Goal: Task Accomplishment & Management: Complete application form

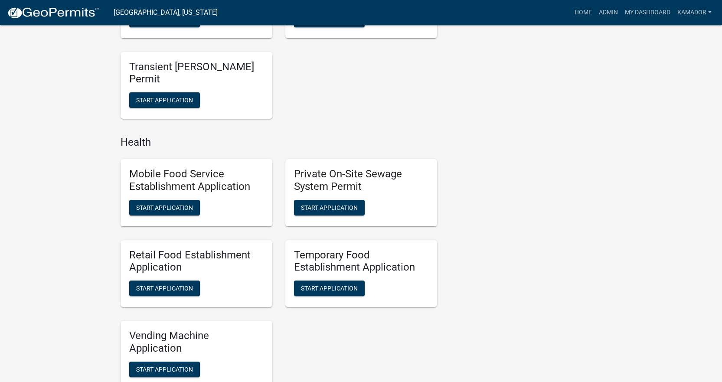
scroll to position [651, 0]
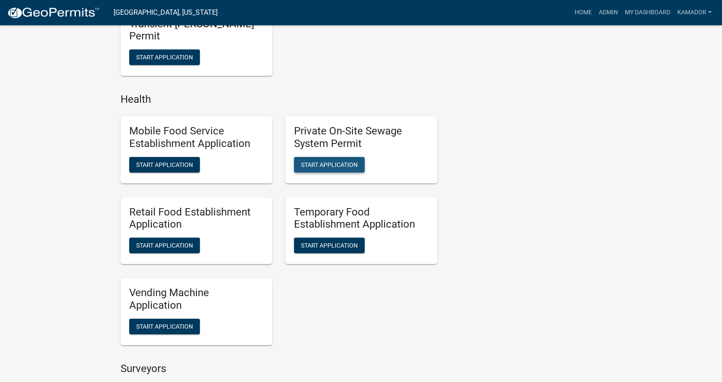
click at [315, 165] on span "Start Application" at bounding box center [329, 164] width 57 height 7
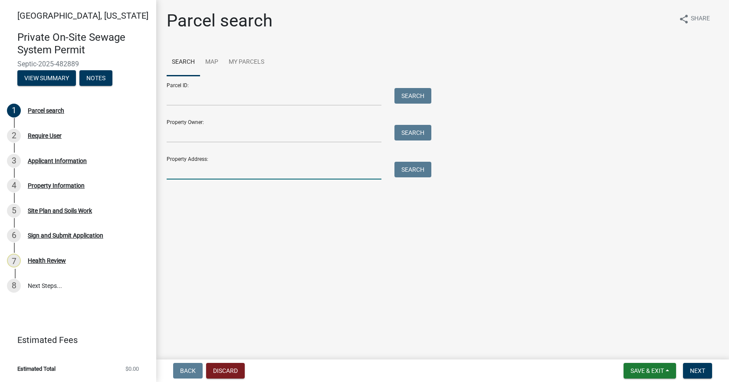
drag, startPoint x: 193, startPoint y: 175, endPoint x: 192, endPoint y: 153, distance: 22.1
click at [193, 175] on input "Property Address:" at bounding box center [274, 171] width 215 height 18
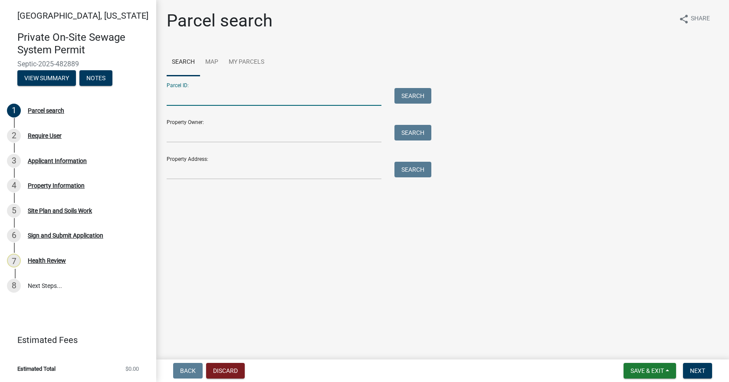
drag, startPoint x: 189, startPoint y: 96, endPoint x: 197, endPoint y: 98, distance: 8.4
click at [190, 98] on input "Parcel ID:" at bounding box center [274, 97] width 215 height 18
paste input "790822451006000009"
type input "790822451006000009"
click at [414, 93] on button "Search" at bounding box center [412, 96] width 37 height 16
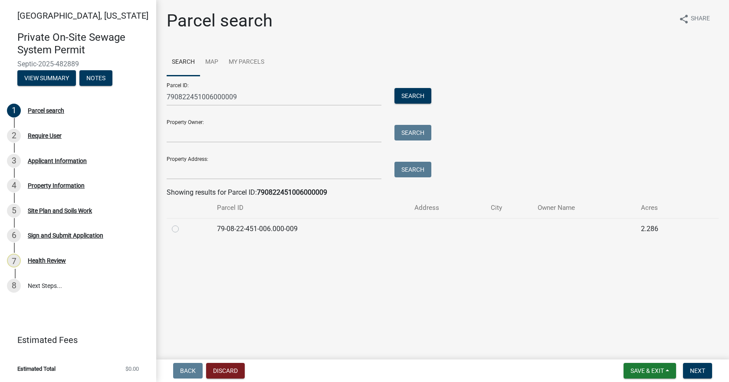
click at [182, 224] on label at bounding box center [182, 224] width 0 height 0
click at [182, 229] on input "radio" at bounding box center [185, 227] width 6 height 6
radio input "true"
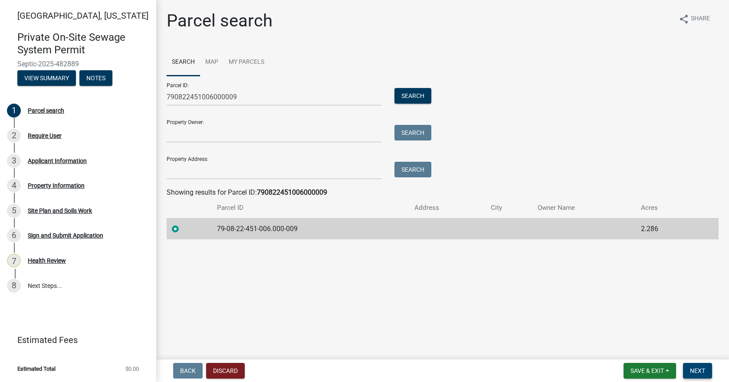
click at [698, 369] on span "Next" at bounding box center [697, 370] width 15 height 7
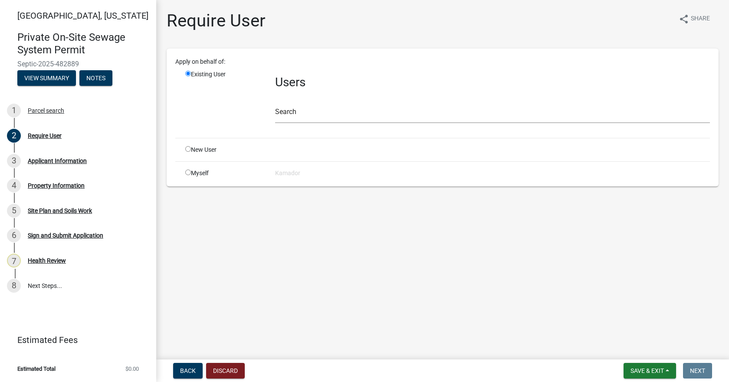
click at [188, 173] on input "radio" at bounding box center [188, 173] width 6 height 6
radio input "true"
radio input "false"
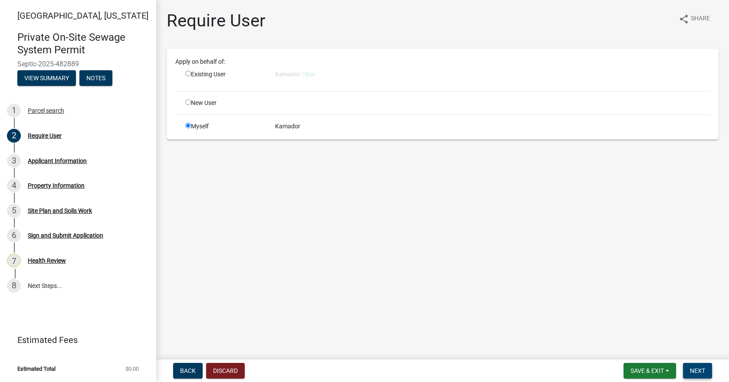
click at [690, 370] on span "Next" at bounding box center [697, 370] width 15 height 7
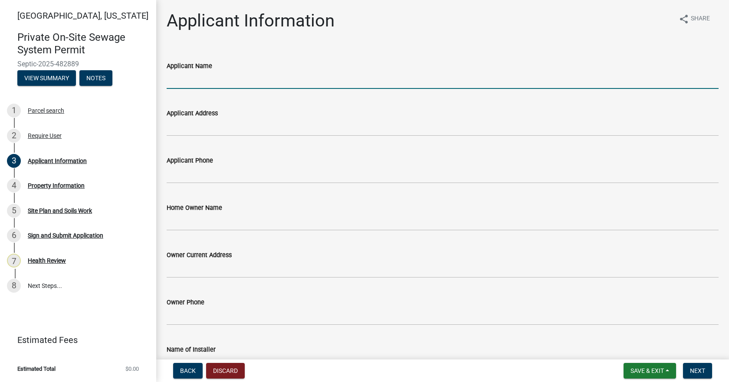
click at [241, 82] on input "Applicant Name" at bounding box center [443, 80] width 552 height 18
type input "Empire Excavating"
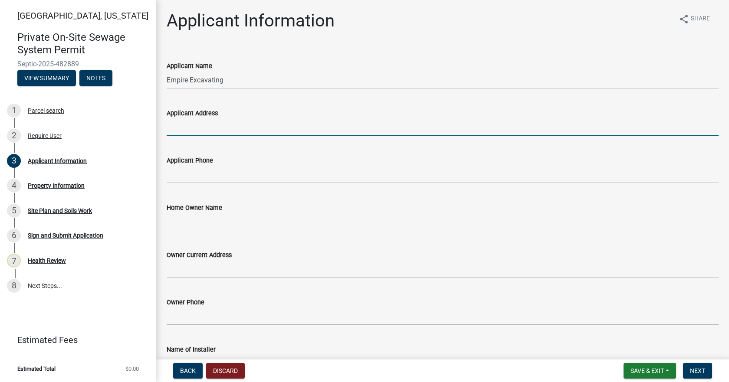
click at [227, 131] on input "Applicant Address" at bounding box center [443, 127] width 552 height 18
type input "3210 N 775 W"
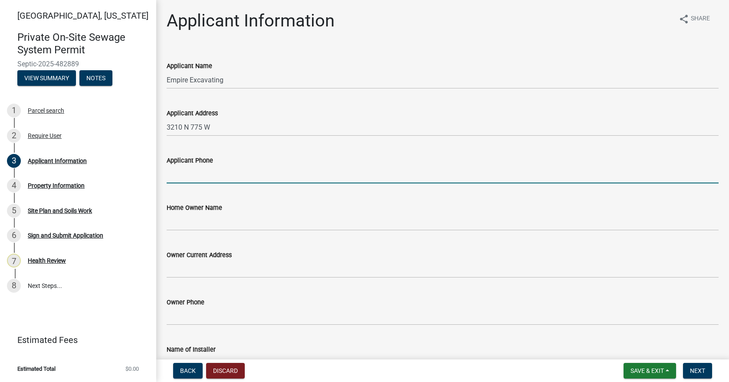
click at [229, 173] on input "Applicant Phone" at bounding box center [443, 175] width 552 height 18
type input "[PHONE_NUMBER]"
drag, startPoint x: 225, startPoint y: 177, endPoint x: 137, endPoint y: 173, distance: 87.7
click at [137, 173] on div "[GEOGRAPHIC_DATA], [US_STATE] Private On-Site Sewage System Permit Septic-2025-…" at bounding box center [364, 191] width 729 height 382
type input "[PHONE_NUMBER]"
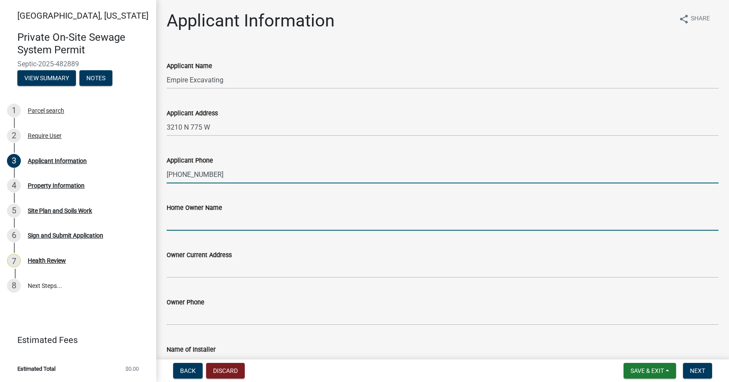
click at [206, 224] on input "Home Owner Name" at bounding box center [443, 222] width 552 height 18
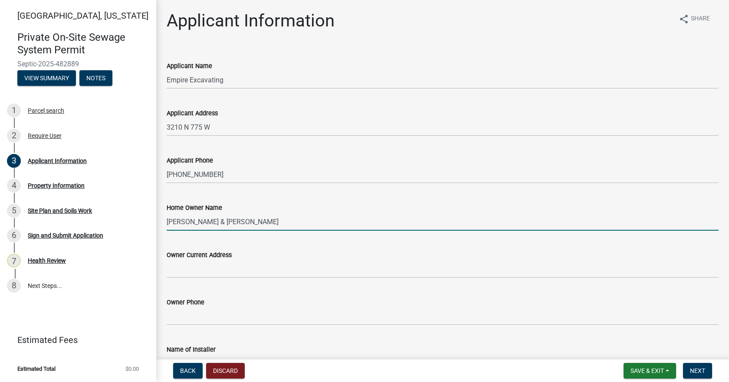
type input "[PERSON_NAME] & [PERSON_NAME]"
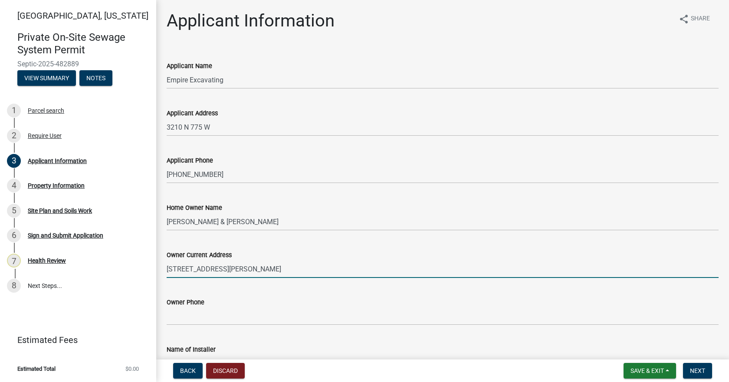
type input "[STREET_ADDRESS][PERSON_NAME]"
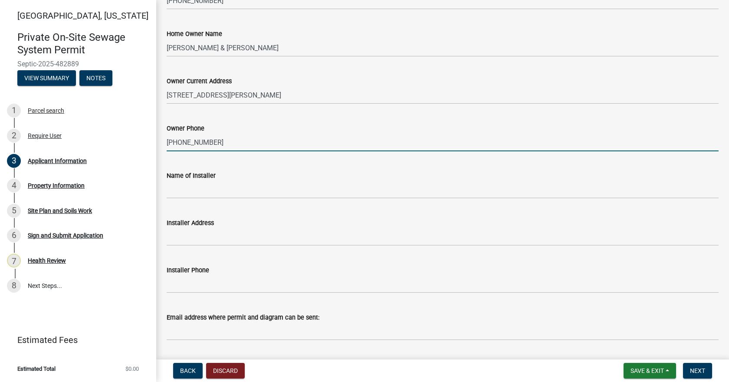
scroll to position [199, 0]
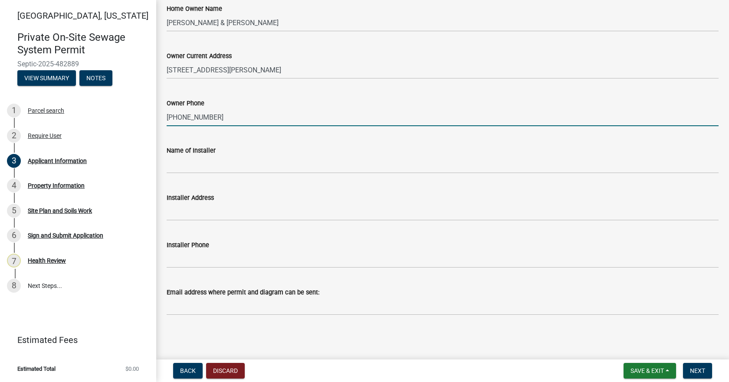
type input "[PHONE_NUMBER]"
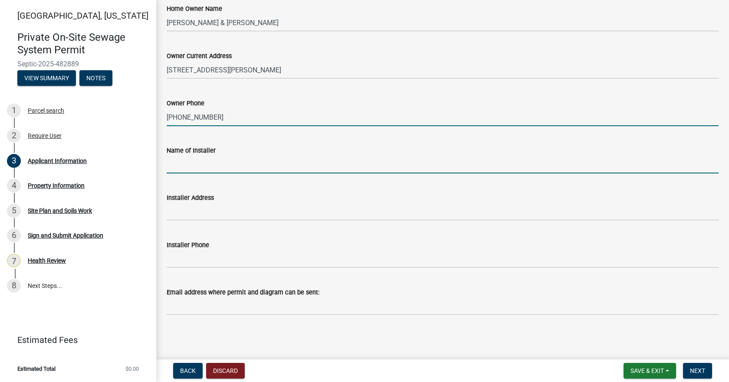
click at [227, 172] on input "Name of Installer" at bounding box center [443, 165] width 552 height 18
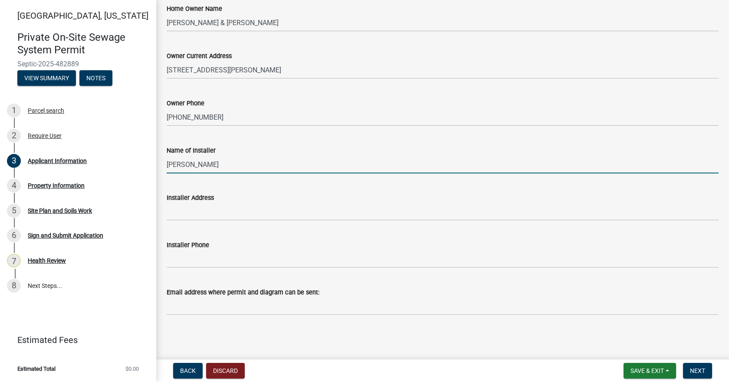
type input "[PERSON_NAME]"
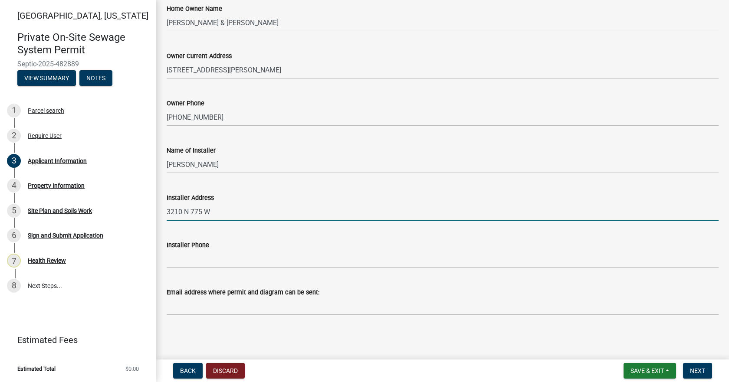
type input "3210 N 775 W"
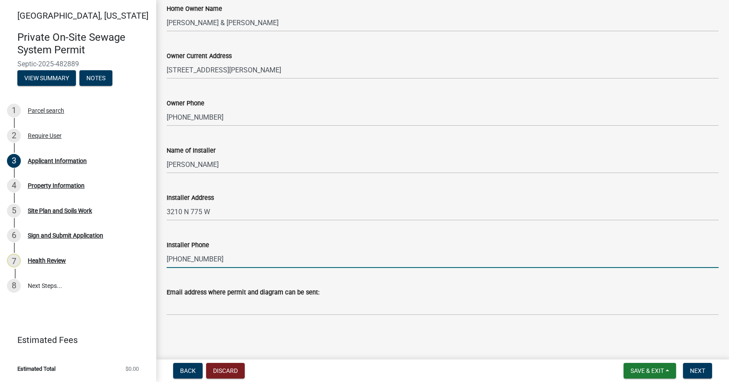
type input "[PHONE_NUMBER]"
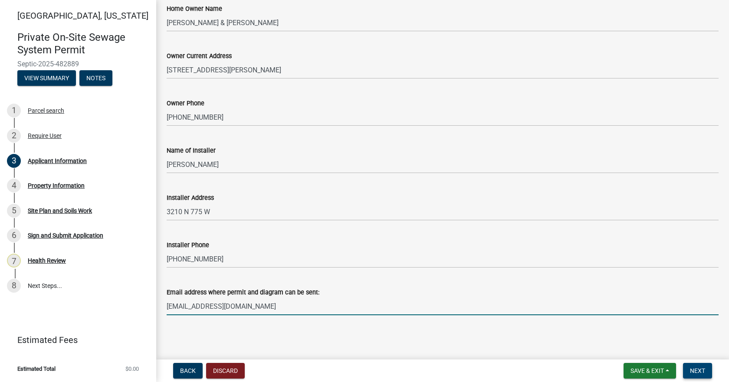
type input "[EMAIL_ADDRESS][DOMAIN_NAME]"
click at [695, 369] on span "Next" at bounding box center [697, 370] width 15 height 7
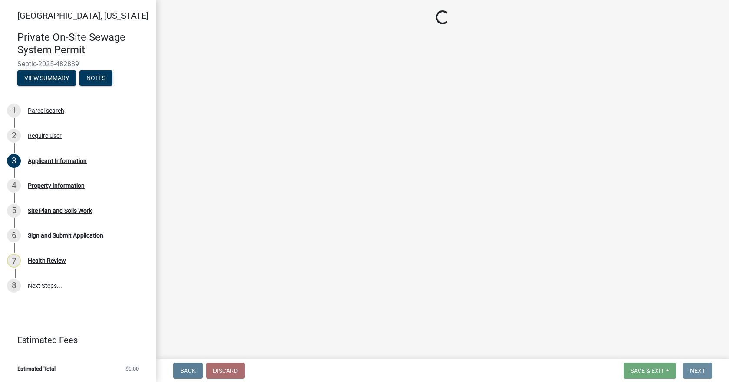
scroll to position [0, 0]
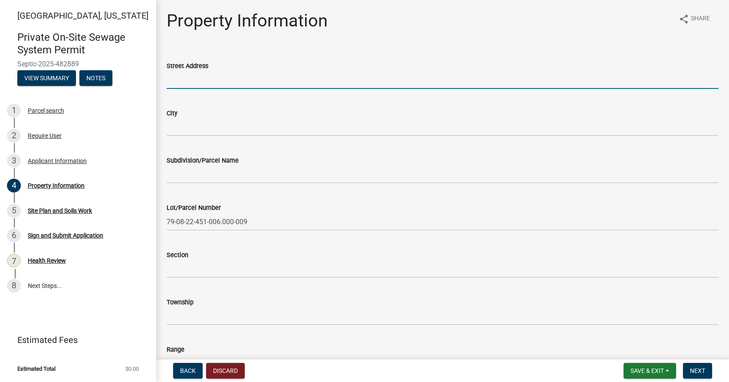
click at [219, 80] on input "Street Address" at bounding box center [443, 80] width 552 height 18
type input "8732 SR 26 E"
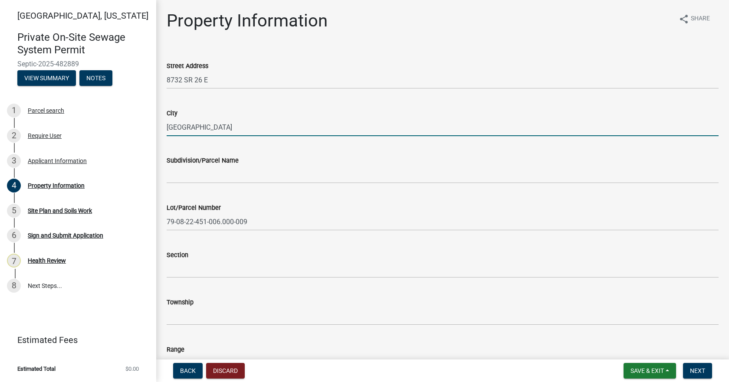
type input "[GEOGRAPHIC_DATA]"
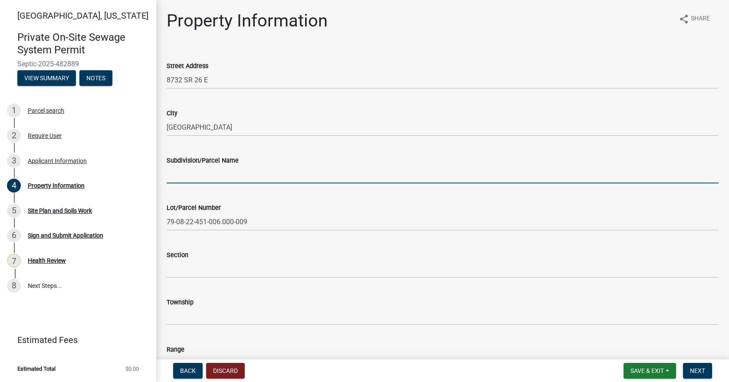
click at [193, 175] on input "Subdivision/Parcel Name" at bounding box center [443, 175] width 552 height 18
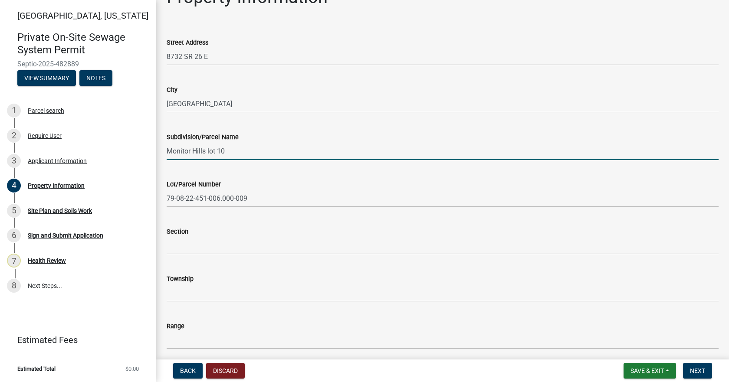
scroll to position [43, 0]
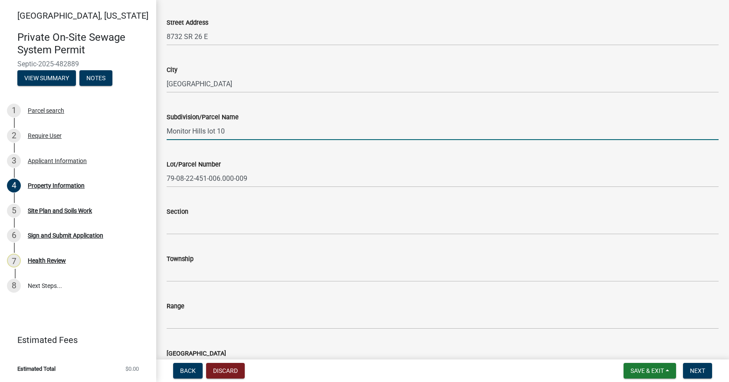
type input "Monitor Hills lot 10"
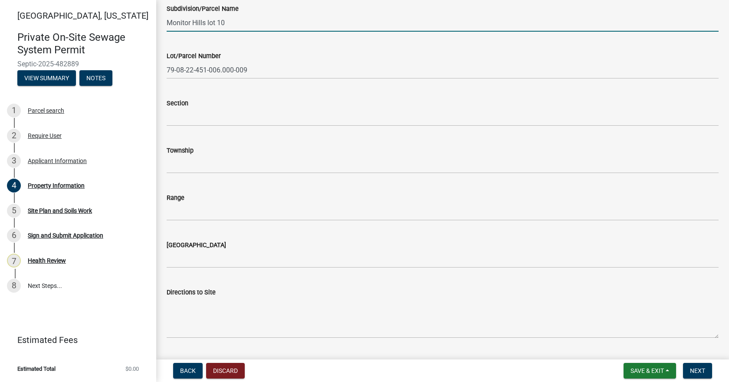
scroll to position [173, 0]
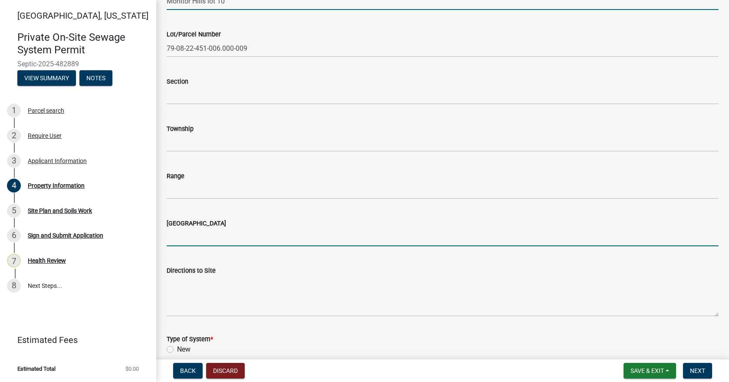
click at [201, 241] on input "[GEOGRAPHIC_DATA]" at bounding box center [443, 238] width 552 height 18
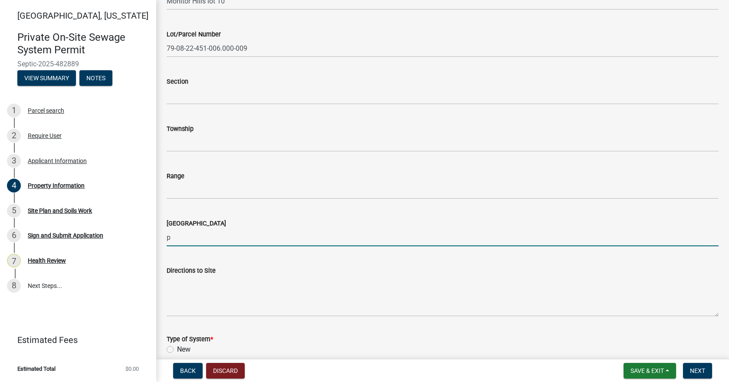
type input "[PERSON_NAME]"
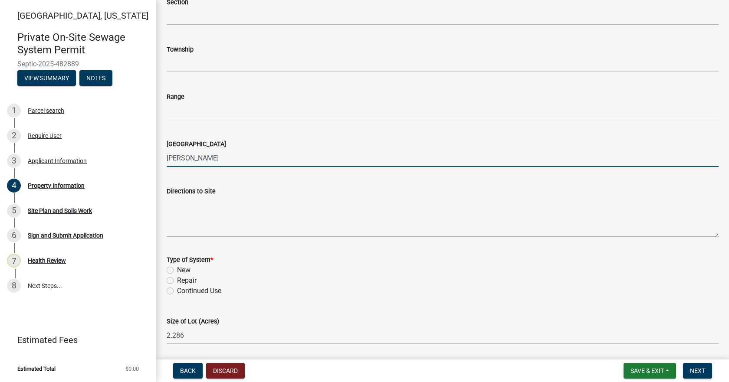
scroll to position [260, 0]
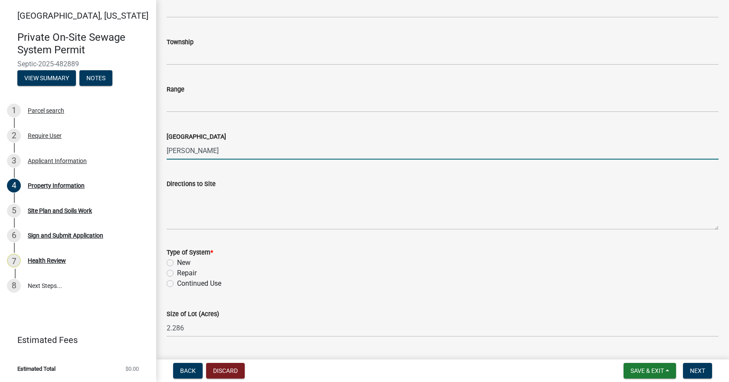
click at [177, 261] on label "New" at bounding box center [183, 263] width 13 height 10
click at [177, 261] on input "New" at bounding box center [180, 261] width 6 height 6
radio input "true"
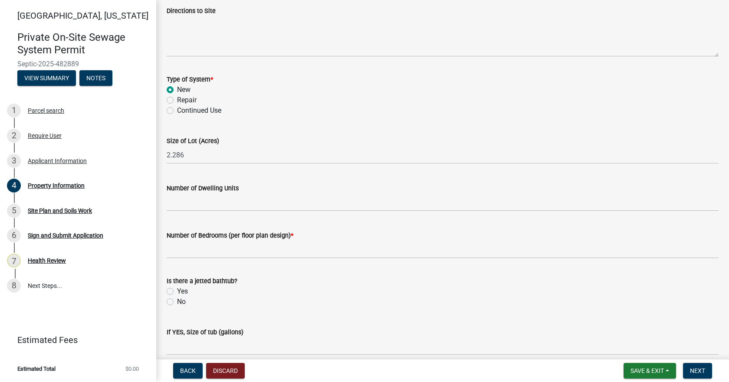
scroll to position [434, 0]
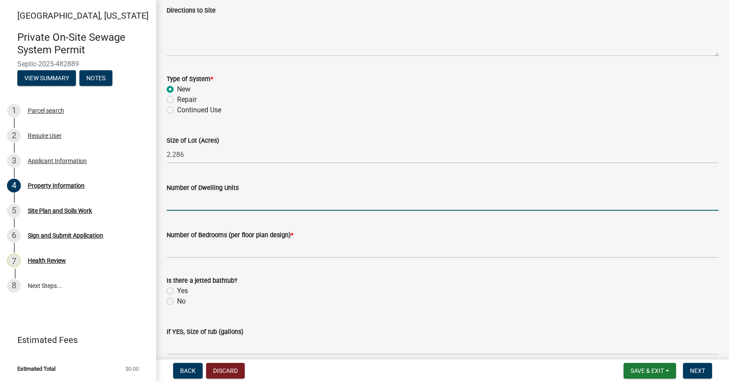
click at [208, 203] on input "Number of Dwelling Units" at bounding box center [443, 202] width 552 height 18
type input "1"
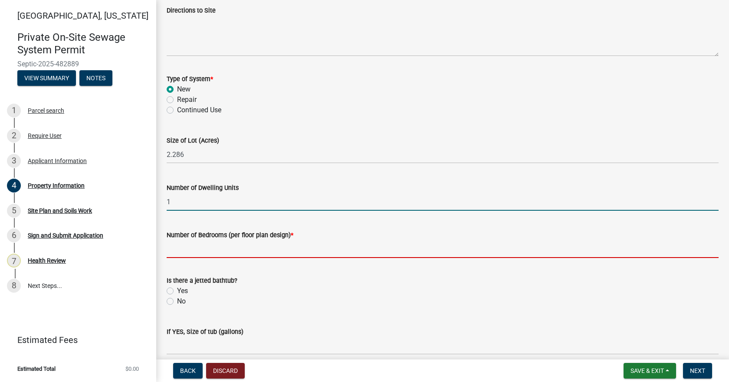
click at [210, 246] on input "Number of Bedrooms (per floor plan design) *" at bounding box center [443, 249] width 552 height 18
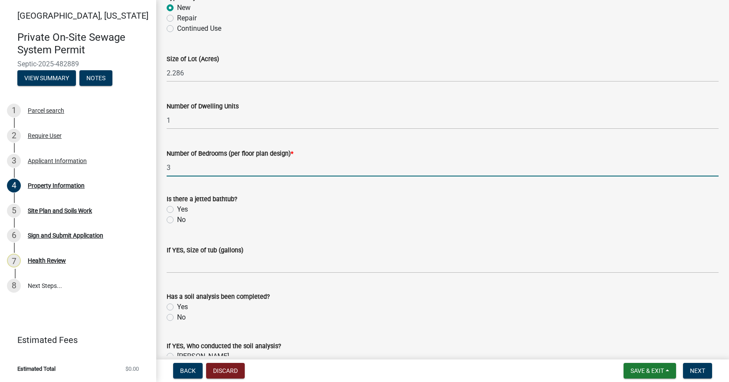
scroll to position [520, 0]
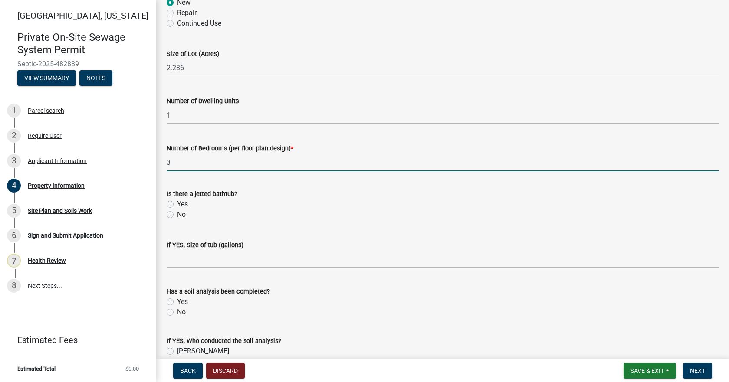
type input "3"
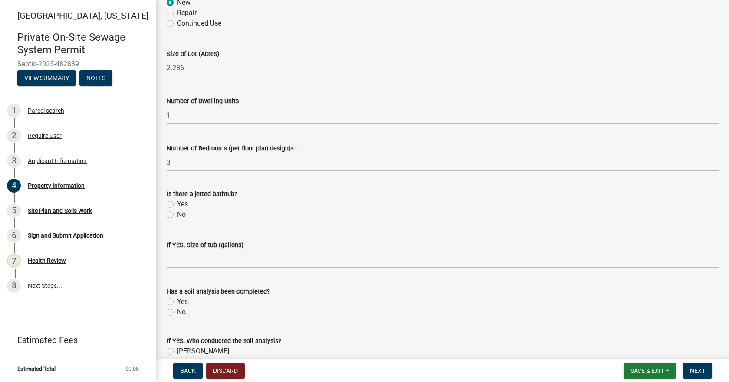
click at [177, 212] on label "No" at bounding box center [181, 214] width 9 height 10
click at [177, 212] on input "No" at bounding box center [180, 212] width 6 height 6
radio input "true"
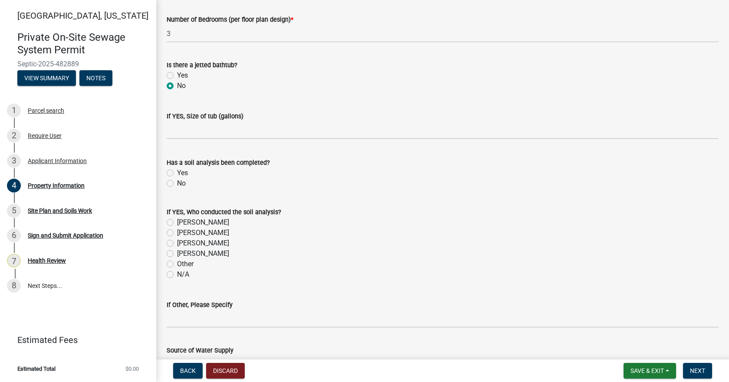
scroll to position [651, 0]
click at [177, 170] on label "Yes" at bounding box center [182, 172] width 11 height 10
click at [177, 170] on input "Yes" at bounding box center [180, 170] width 6 height 6
radio input "true"
click at [177, 243] on label "[PERSON_NAME]" at bounding box center [203, 242] width 52 height 10
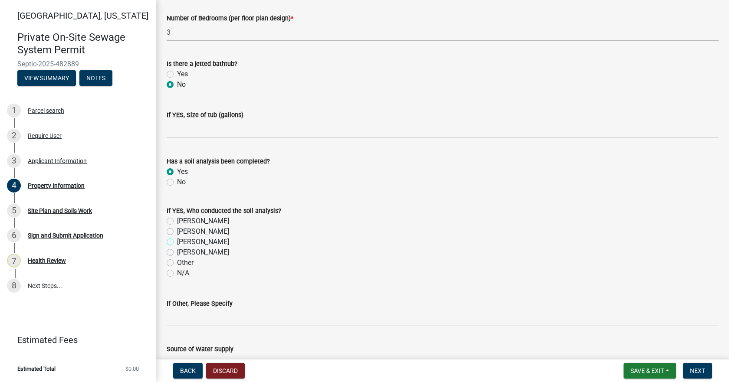
click at [177, 242] on input "[PERSON_NAME]" at bounding box center [180, 240] width 6 height 6
radio input "true"
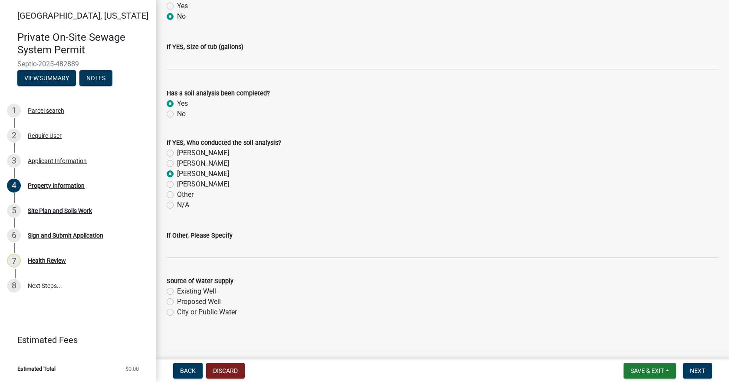
scroll to position [722, 0]
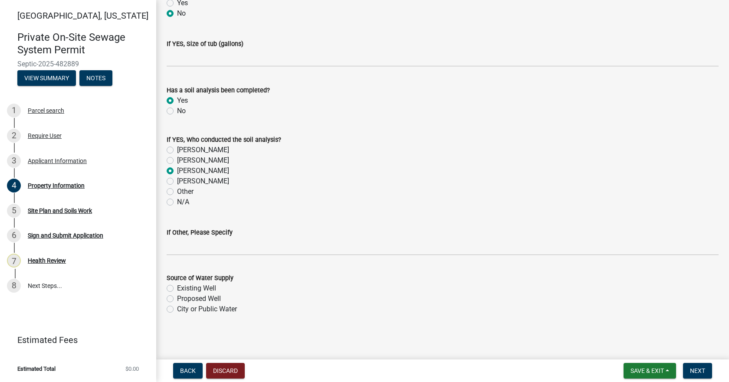
click at [177, 300] on label "Proposed Well" at bounding box center [199, 299] width 44 height 10
click at [177, 299] on input "Proposed Well" at bounding box center [180, 297] width 6 height 6
radio input "true"
click at [693, 369] on span "Next" at bounding box center [697, 370] width 15 height 7
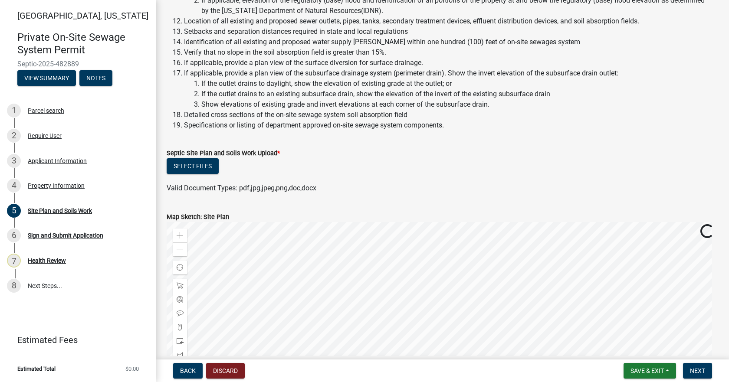
scroll to position [260, 0]
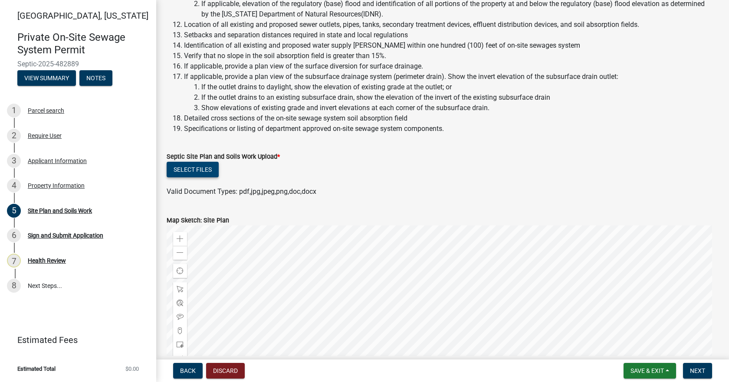
click at [202, 170] on button "Select files" at bounding box center [193, 170] width 52 height 16
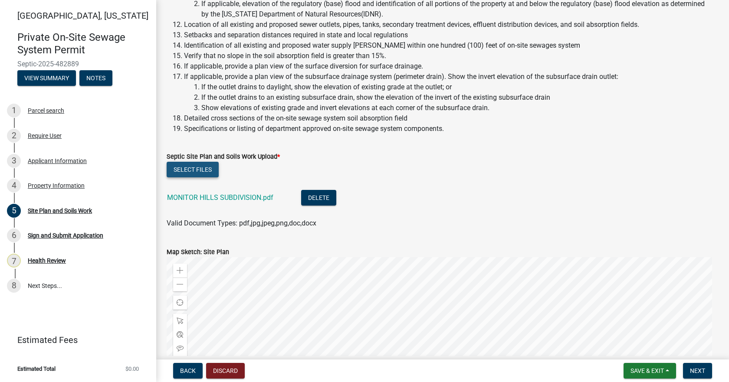
click at [202, 174] on button "Select files" at bounding box center [193, 170] width 52 height 16
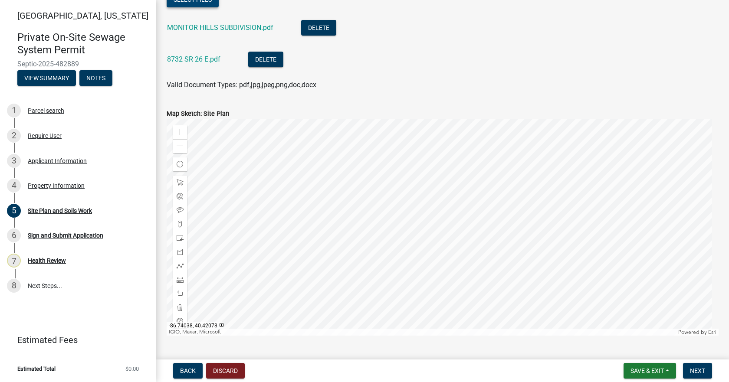
scroll to position [451, 0]
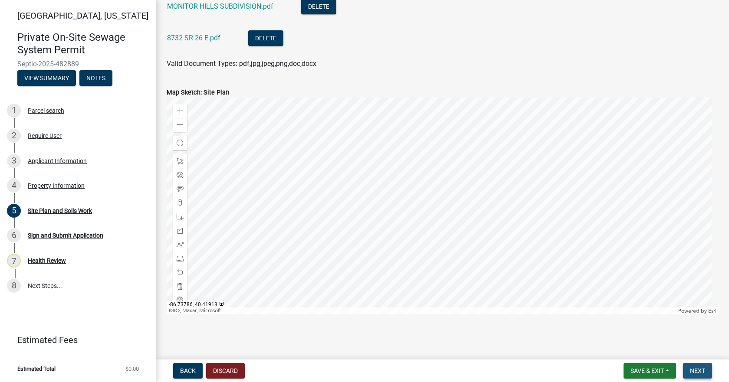
click at [699, 370] on span "Next" at bounding box center [697, 370] width 15 height 7
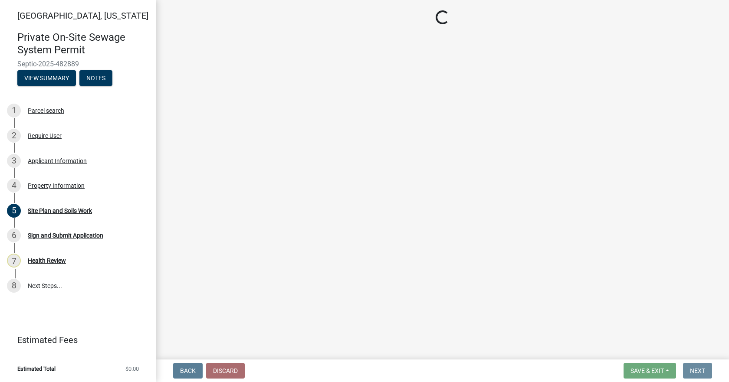
scroll to position [0, 0]
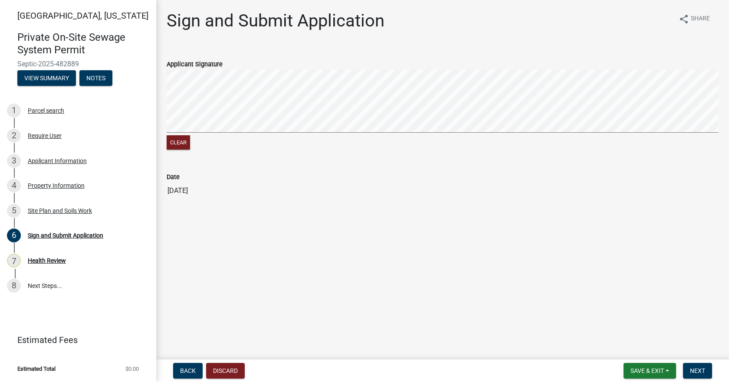
click at [291, 137] on div "Clear" at bounding box center [443, 110] width 552 height 82
drag, startPoint x: 176, startPoint y: 141, endPoint x: 179, endPoint y: 136, distance: 5.9
click at [176, 141] on button "Clear" at bounding box center [178, 142] width 23 height 14
click at [410, 150] on div "Clear" at bounding box center [443, 110] width 552 height 82
click at [411, 144] on div "Clear" at bounding box center [443, 110] width 552 height 82
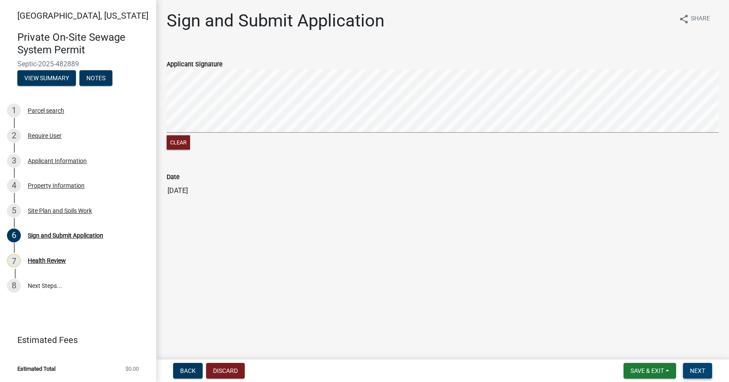
click at [692, 368] on span "Next" at bounding box center [697, 370] width 15 height 7
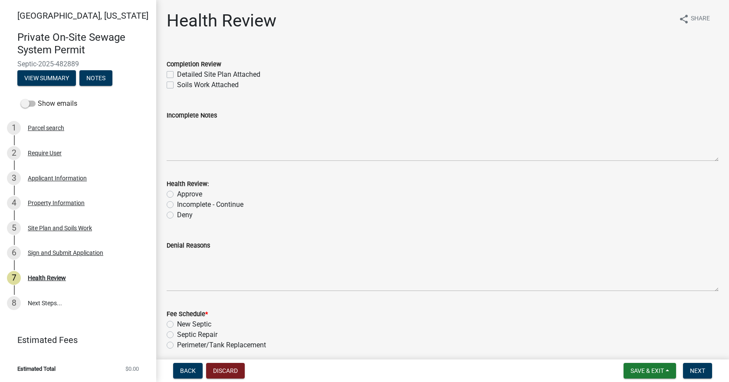
click at [177, 75] on label "Detailed Site Plan Attached" at bounding box center [218, 74] width 83 height 10
click at [177, 75] on input "Detailed Site Plan Attached" at bounding box center [180, 72] width 6 height 6
checkbox input "true"
click at [173, 84] on div "Soils Work Attached" at bounding box center [443, 85] width 552 height 10
click at [177, 85] on label "Soils Work Attached" at bounding box center [208, 85] width 62 height 10
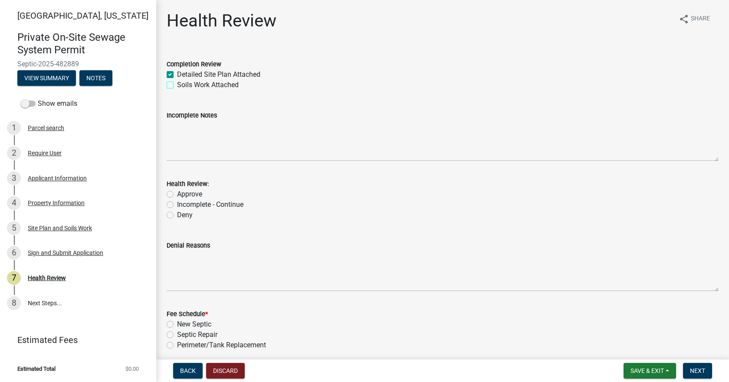
click at [177, 85] on input "Soils Work Attached" at bounding box center [180, 83] width 6 height 6
checkbox input "true"
click at [177, 193] on label "Approve" at bounding box center [189, 194] width 25 height 10
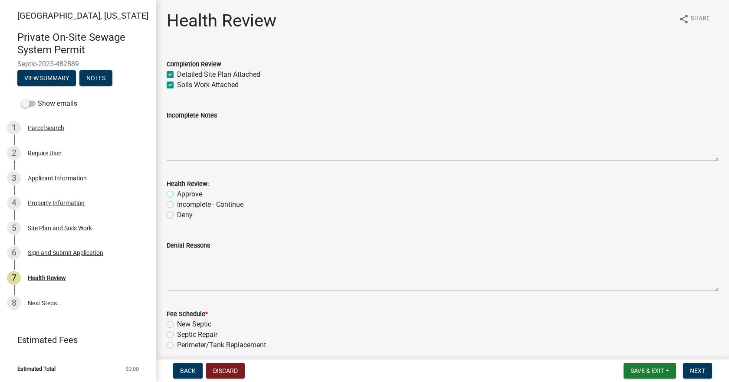
click at [177, 193] on input "Approve" at bounding box center [180, 192] width 6 height 6
radio input "true"
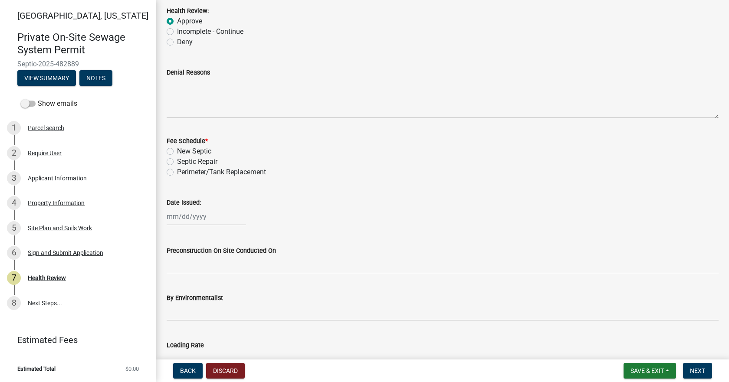
scroll to position [173, 0]
click at [177, 151] on label "New Septic" at bounding box center [194, 151] width 34 height 10
click at [177, 151] on input "New Septic" at bounding box center [180, 149] width 6 height 6
radio input "true"
click at [187, 217] on div at bounding box center [206, 216] width 79 height 18
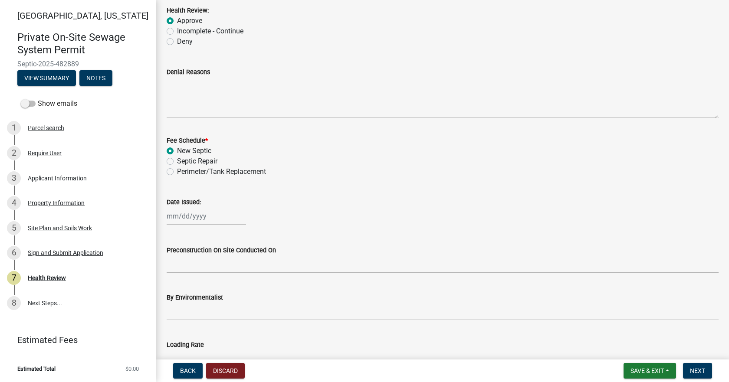
select select "9"
select select "2025"
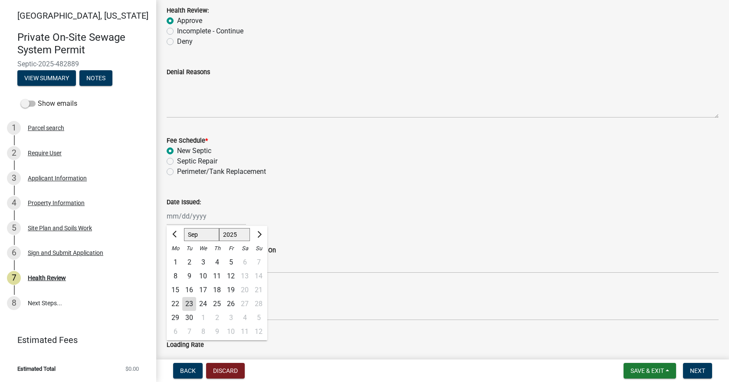
click at [186, 303] on div "23" at bounding box center [189, 304] width 14 height 14
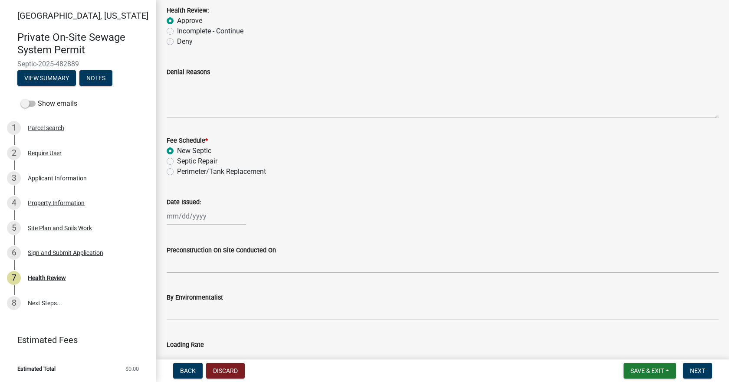
type input "[DATE]"
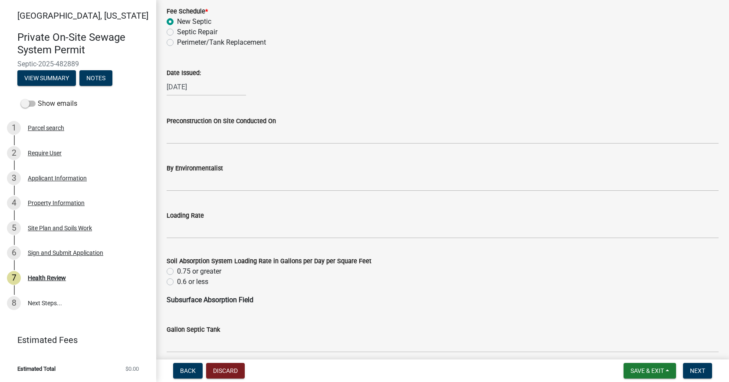
scroll to position [304, 0]
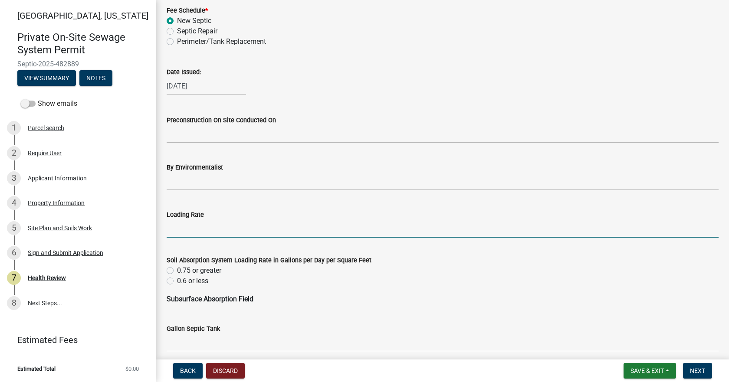
click at [189, 226] on input "Loading Rate" at bounding box center [443, 229] width 552 height 18
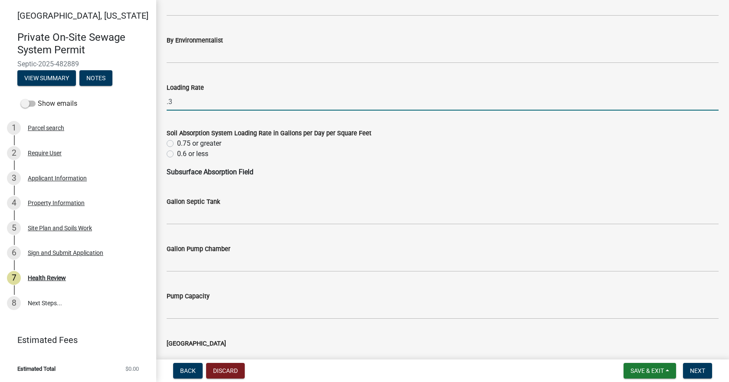
scroll to position [434, 0]
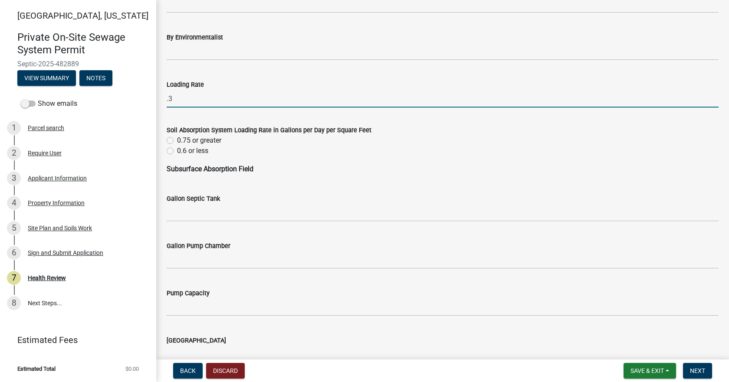
type input ".3"
click at [173, 152] on div "0.6 or less" at bounding box center [443, 151] width 552 height 10
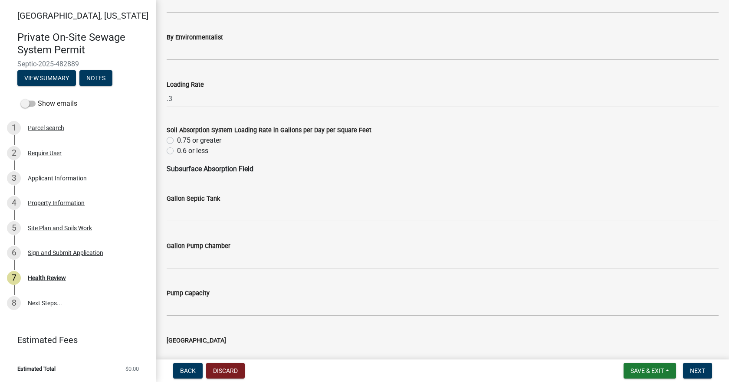
click at [177, 148] on label "0.6 or less" at bounding box center [192, 151] width 31 height 10
click at [177, 148] on input "0.6 or less" at bounding box center [180, 149] width 6 height 6
radio input "true"
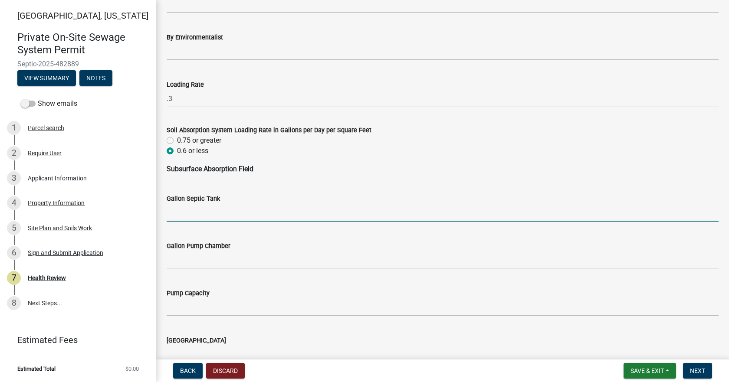
click at [193, 219] on input "Gallon Septic Tank" at bounding box center [443, 213] width 552 height 18
type input "1250"
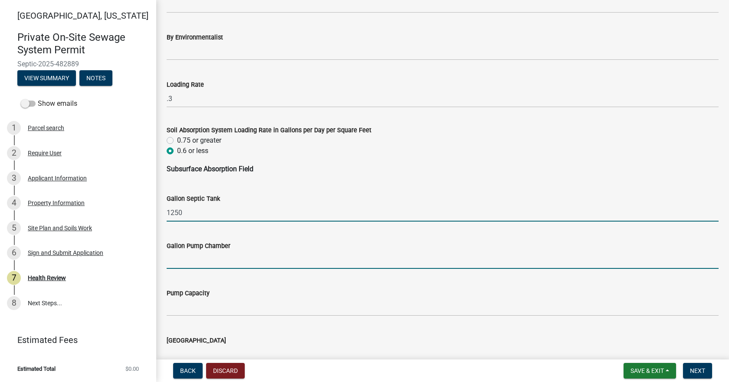
click at [220, 263] on input "Gallon Pump Chamber" at bounding box center [443, 260] width 552 height 18
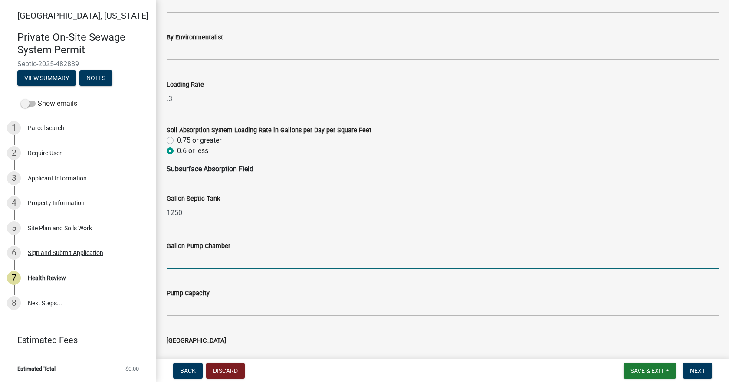
type input "N/A"
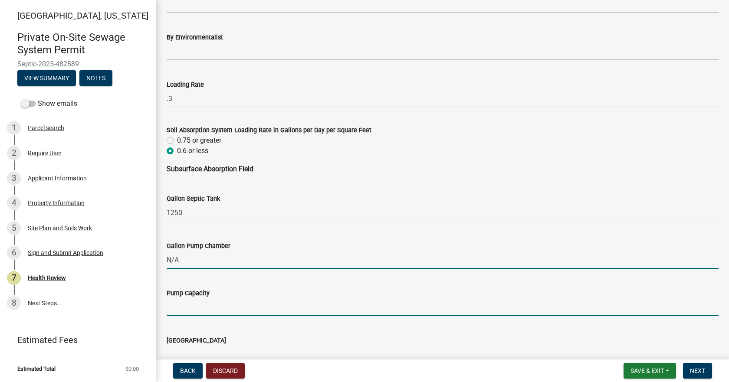
drag, startPoint x: 199, startPoint y: 311, endPoint x: 206, endPoint y: 307, distance: 7.6
click at [200, 311] on input "Pump Capacity" at bounding box center [443, 307] width 552 height 18
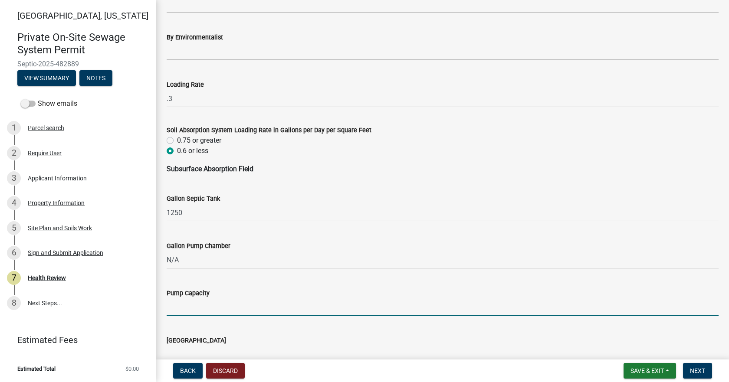
type input "N/A"
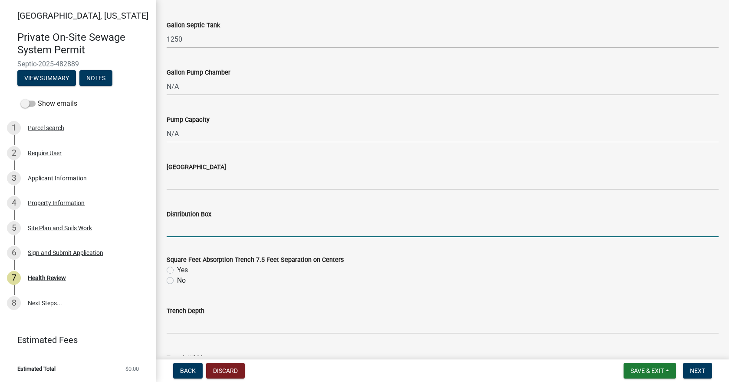
click at [199, 224] on input "Distribution Box" at bounding box center [443, 228] width 552 height 18
type input "Yes"
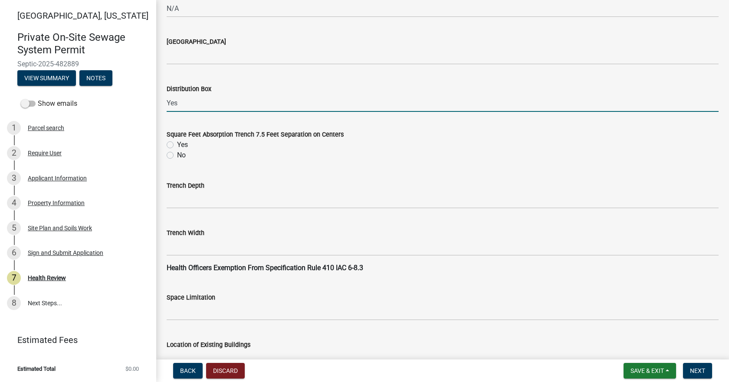
scroll to position [737, 0]
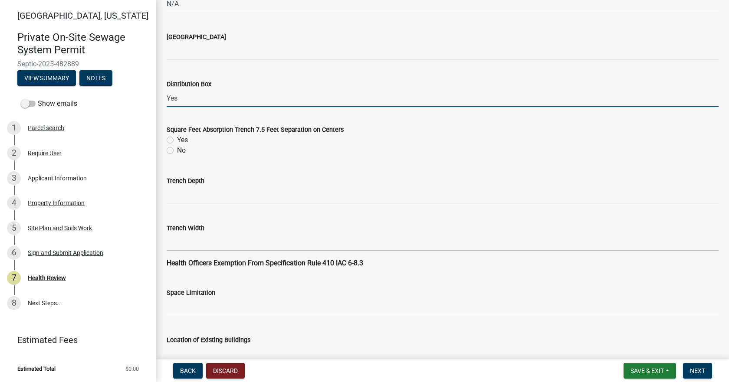
click at [177, 138] on label "Yes" at bounding box center [182, 140] width 11 height 10
click at [177, 138] on input "Yes" at bounding box center [180, 138] width 6 height 6
radio input "true"
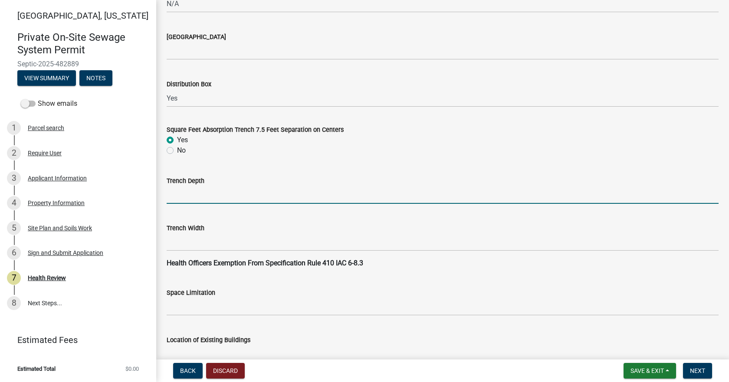
click at [194, 196] on input "Trench Depth" at bounding box center [443, 195] width 552 height 18
type input "0"
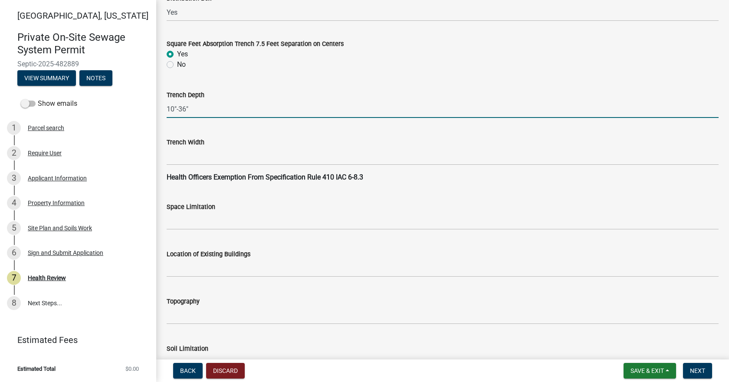
scroll to position [824, 0]
type input "10"-36""
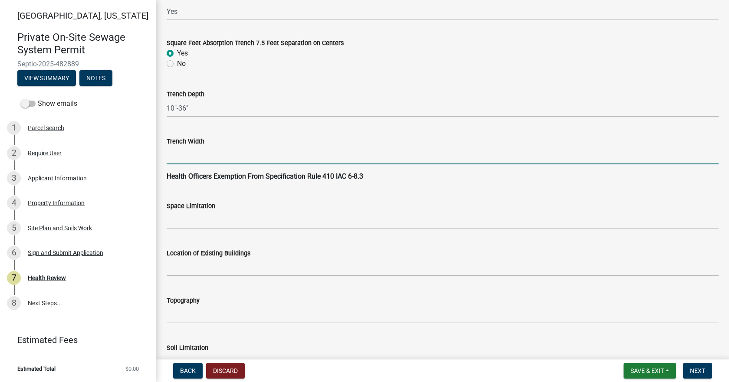
click at [236, 159] on input "Trench Width" at bounding box center [443, 156] width 552 height 18
type input "36""
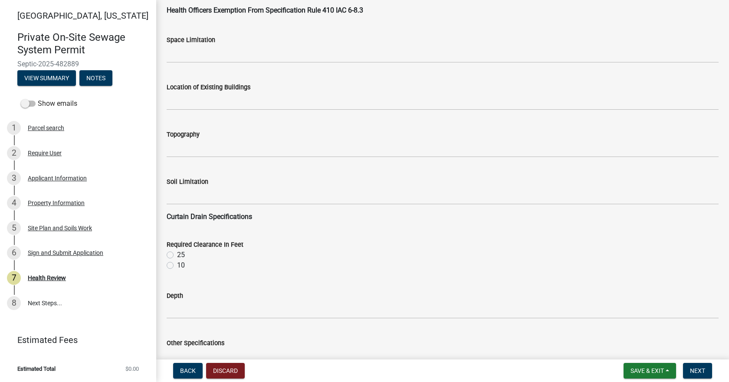
scroll to position [997, 0]
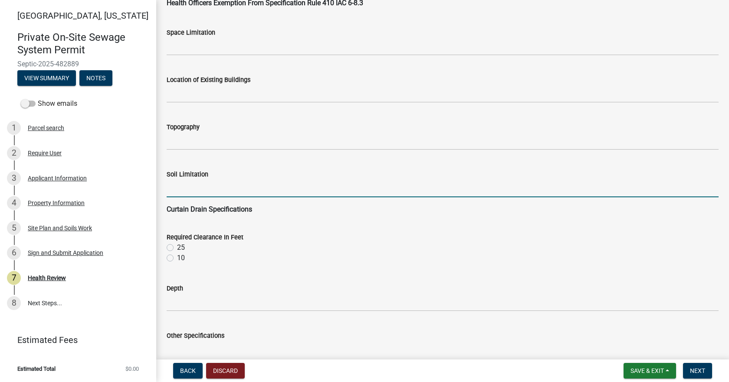
click at [207, 185] on input "Soil Limitation" at bounding box center [443, 189] width 552 height 18
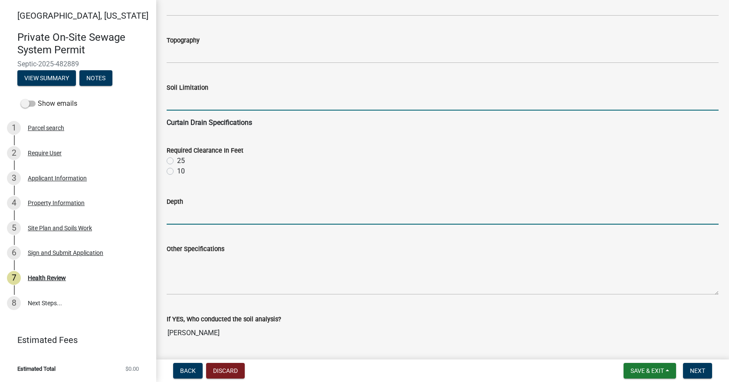
click at [183, 221] on input "Depth" at bounding box center [443, 216] width 552 height 18
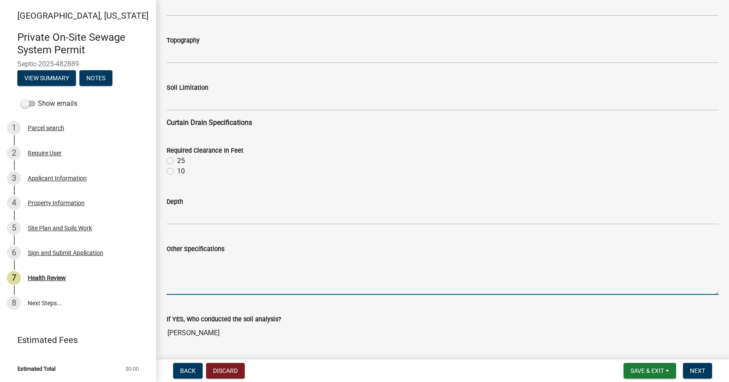
click at [180, 261] on textarea "Other Specifications" at bounding box center [443, 274] width 552 height 41
type textarea "5"
type textarea "l"
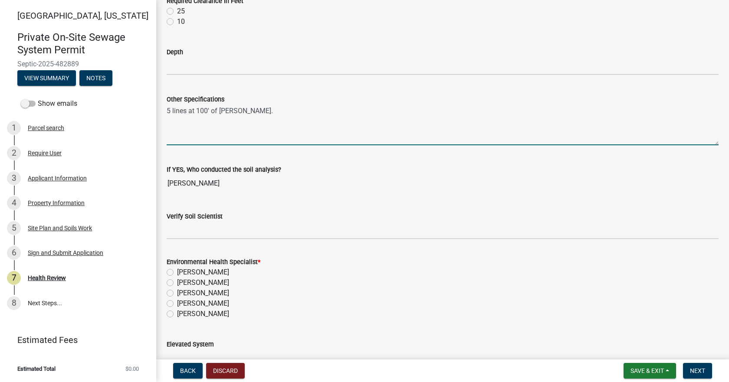
scroll to position [1258, 0]
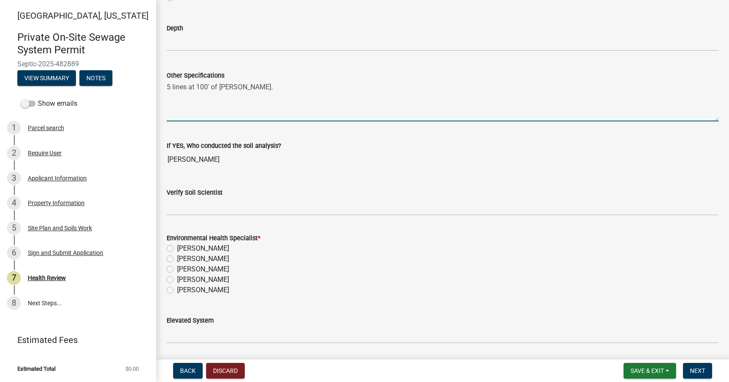
type textarea "5 lines at 100' of [PERSON_NAME]."
click at [177, 291] on label "[PERSON_NAME]" at bounding box center [203, 290] width 52 height 10
click at [177, 291] on input "[PERSON_NAME]" at bounding box center [180, 288] width 6 height 6
radio input "true"
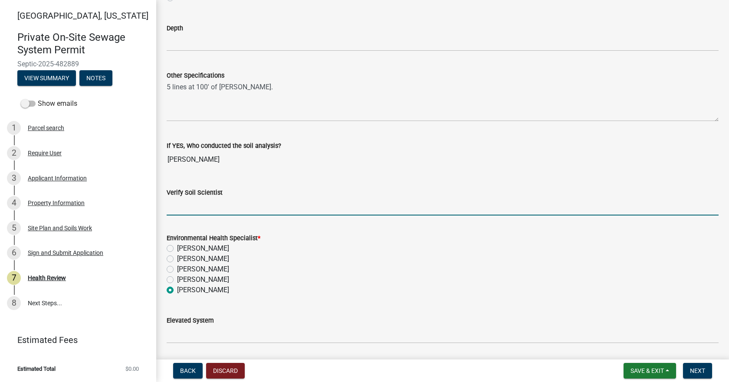
click at [239, 204] on input "Verify Soil Scientist" at bounding box center [443, 207] width 552 height 18
type input "Yes"
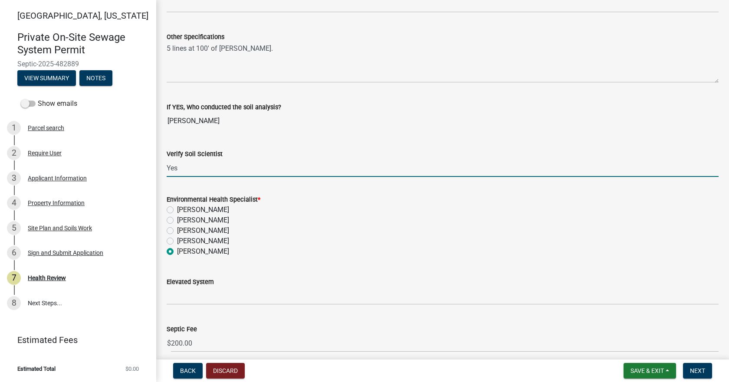
scroll to position [1334, 0]
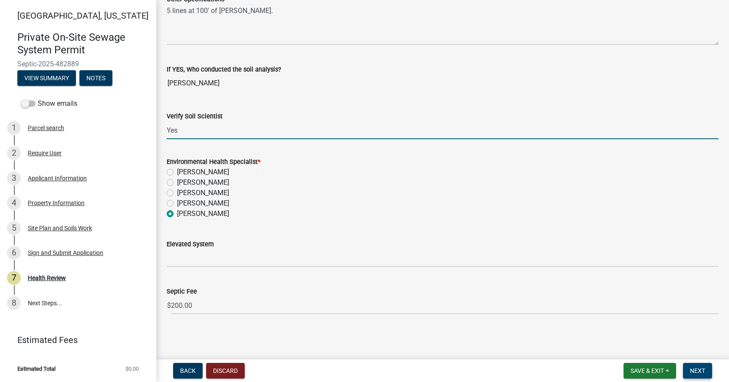
click at [699, 371] on span "Next" at bounding box center [697, 370] width 15 height 7
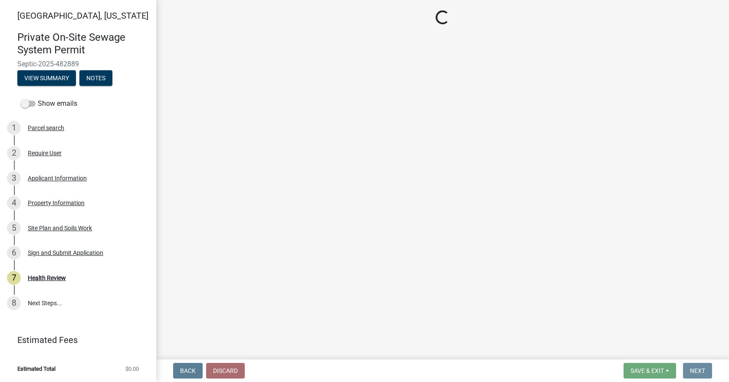
scroll to position [0, 0]
select select "3: 3"
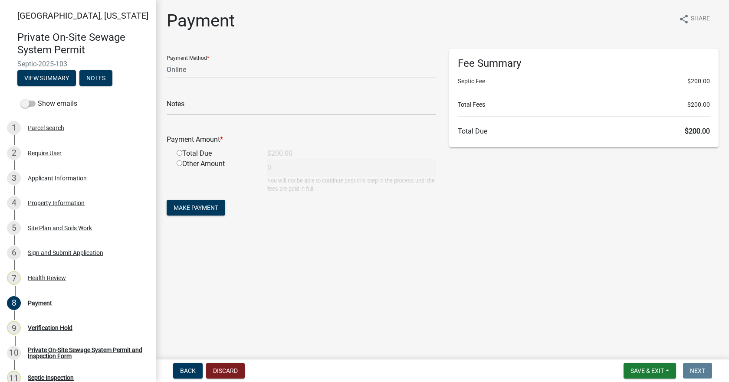
click at [180, 153] on input "radio" at bounding box center [180, 153] width 6 height 6
radio input "true"
type input "200"
click at [197, 67] on select "Credit Card POS Check Cash Online" at bounding box center [301, 70] width 269 height 18
select select "1: 0"
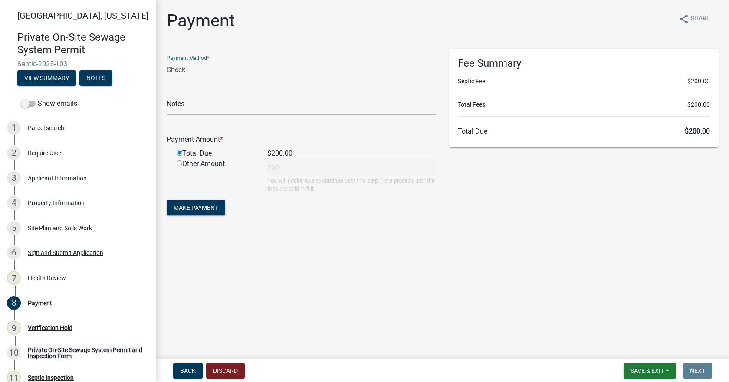
click at [167, 61] on select "Credit Card POS Check Cash Online" at bounding box center [301, 70] width 269 height 18
click at [204, 102] on input "text" at bounding box center [301, 107] width 269 height 18
type input "3267"
click at [206, 212] on button "Make Payment" at bounding box center [196, 208] width 59 height 16
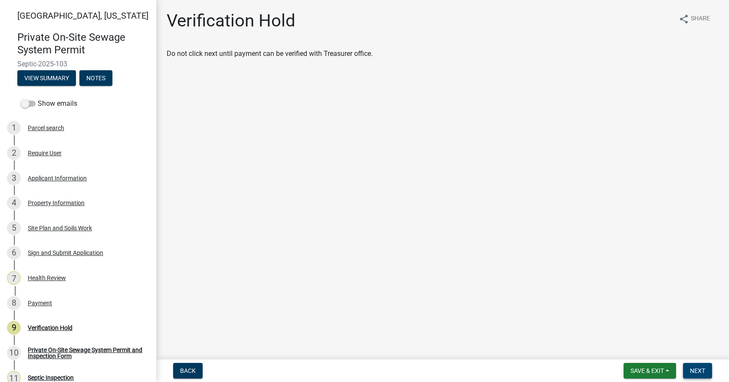
click at [695, 369] on span "Next" at bounding box center [697, 370] width 15 height 7
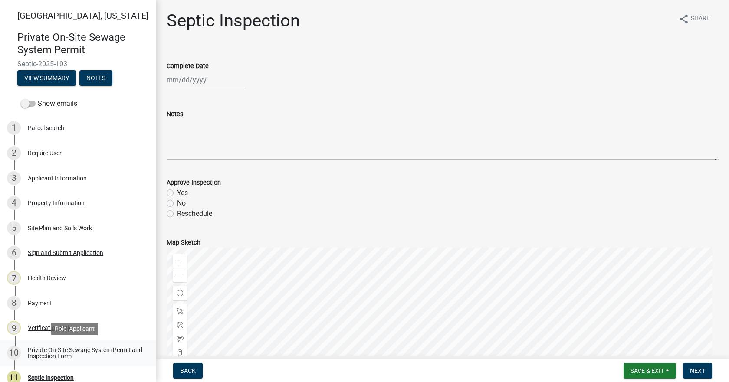
drag, startPoint x: 73, startPoint y: 353, endPoint x: 77, endPoint y: 350, distance: 4.5
click at [73, 353] on div "Private On-Site Sewage System Permit and Inspection Form" at bounding box center [85, 353] width 114 height 12
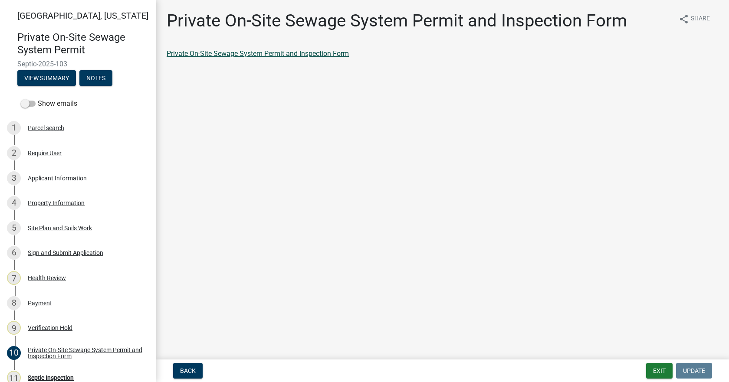
click at [267, 53] on link "Private On-Site Sewage System Permit and Inspection Form" at bounding box center [258, 53] width 182 height 8
